Goal: Check status: Check status

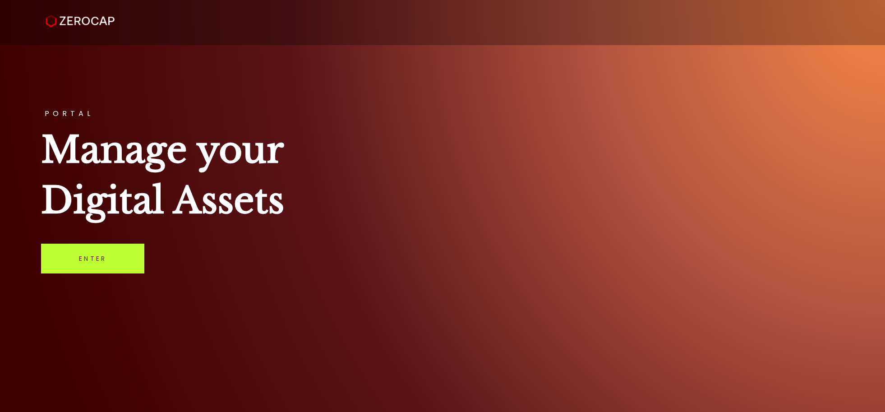
click at [108, 265] on link "Enter" at bounding box center [92, 259] width 103 height 30
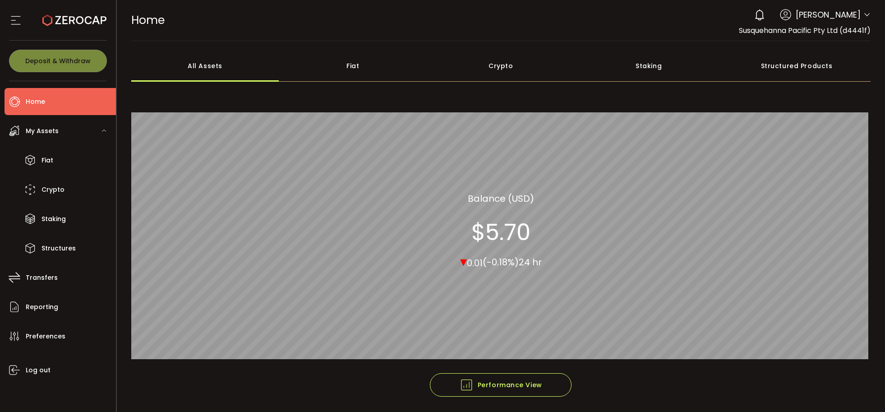
click at [506, 71] on div "Crypto" at bounding box center [501, 66] width 148 height 32
click at [210, 72] on div "All Assets" at bounding box center [205, 66] width 148 height 32
click at [49, 281] on span "Transfers" at bounding box center [42, 277] width 32 height 13
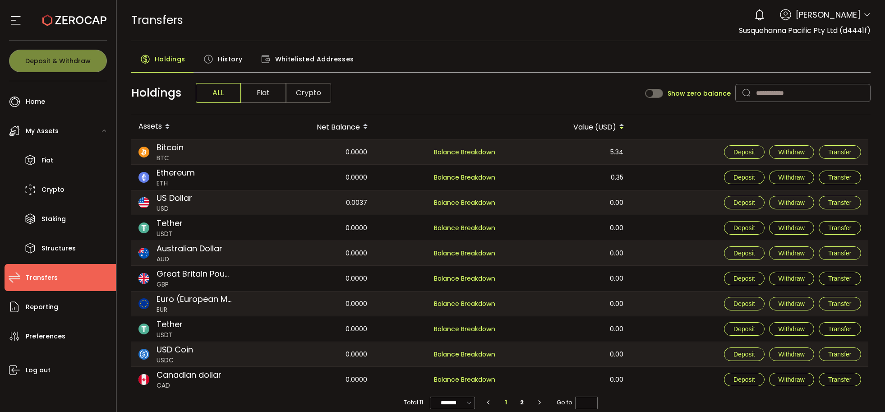
click at [230, 65] on span "History" at bounding box center [230, 59] width 25 height 18
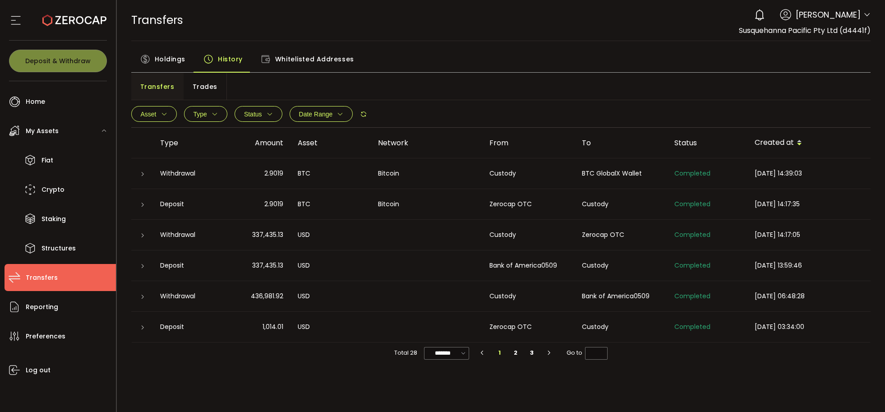
drag, startPoint x: 265, startPoint y: 175, endPoint x: 365, endPoint y: 172, distance: 100.2
click at [315, 172] on tr "Withdrawal 2.9019 BTC Bitcoin Custody BTC GlobalX Wallet Completed 2025-09-15 1…" at bounding box center [501, 173] width 740 height 31
drag, startPoint x: 583, startPoint y: 173, endPoint x: 655, endPoint y: 169, distance: 72.3
click at [655, 169] on div "BTC GlobalX Wallet" at bounding box center [621, 173] width 92 height 10
click at [504, 97] on div "Transfers Trades" at bounding box center [501, 86] width 740 height 27
